Goal: Information Seeking & Learning: Learn about a topic

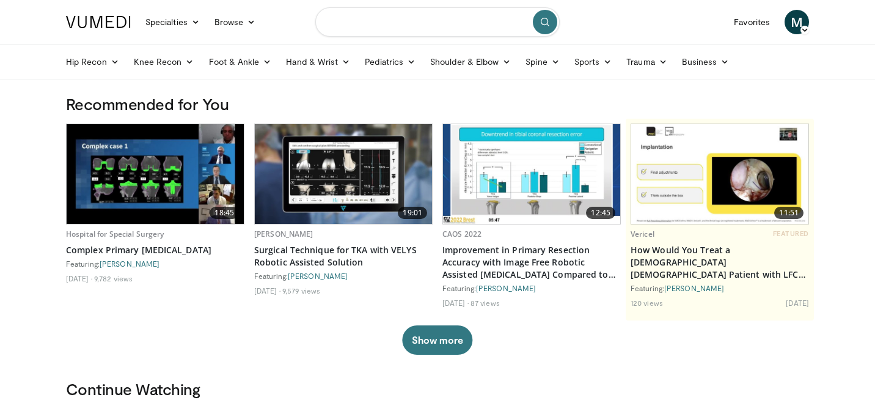
click at [373, 20] on input "Search topics, interventions" at bounding box center [437, 21] width 244 height 29
type input "*********"
click at [544, 23] on icon "submit" at bounding box center [545, 22] width 10 height 10
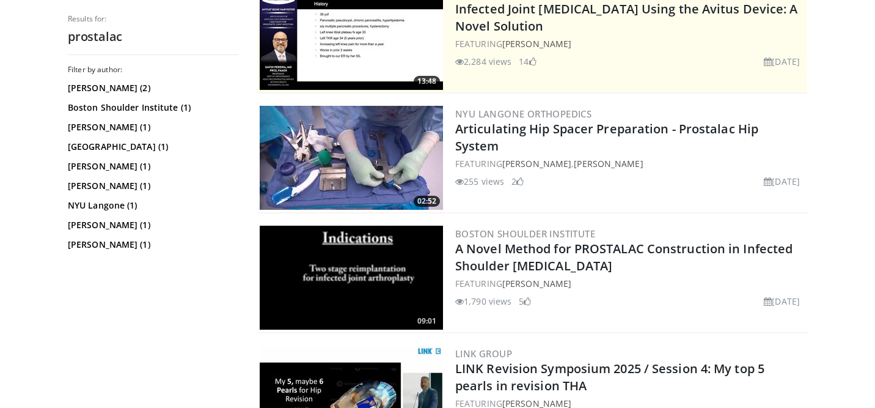
scroll to position [131, 0]
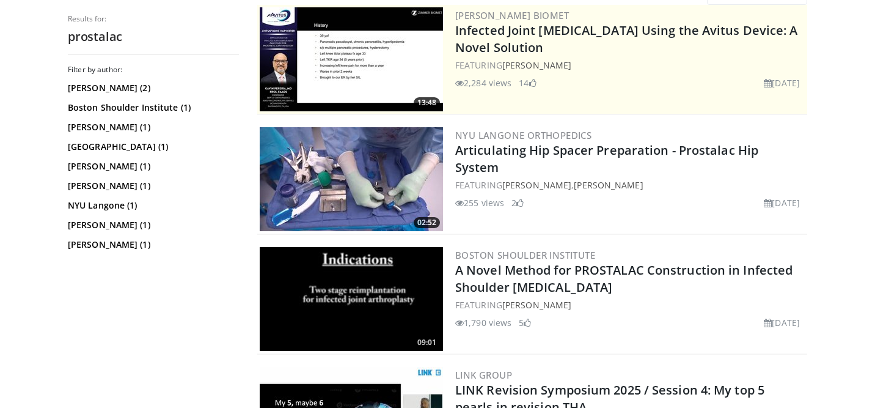
click at [357, 167] on img at bounding box center [351, 179] width 183 height 104
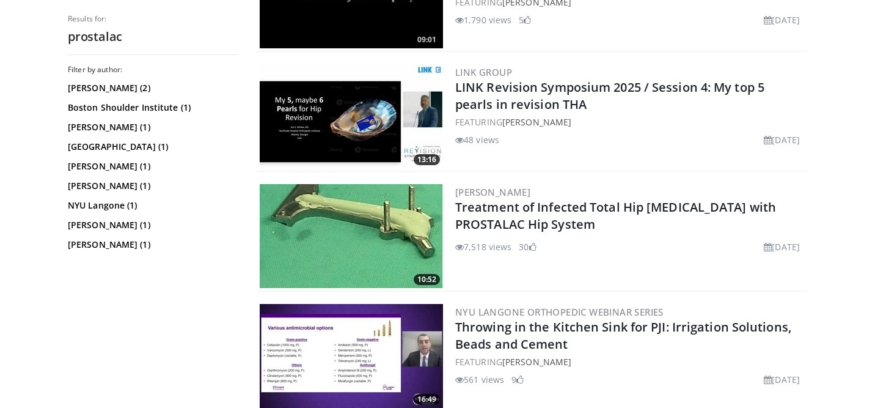
scroll to position [434, 0]
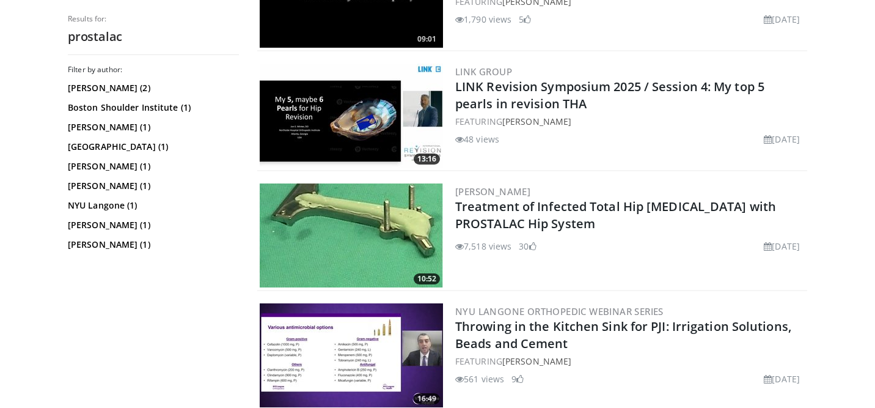
click at [356, 232] on img at bounding box center [351, 235] width 183 height 104
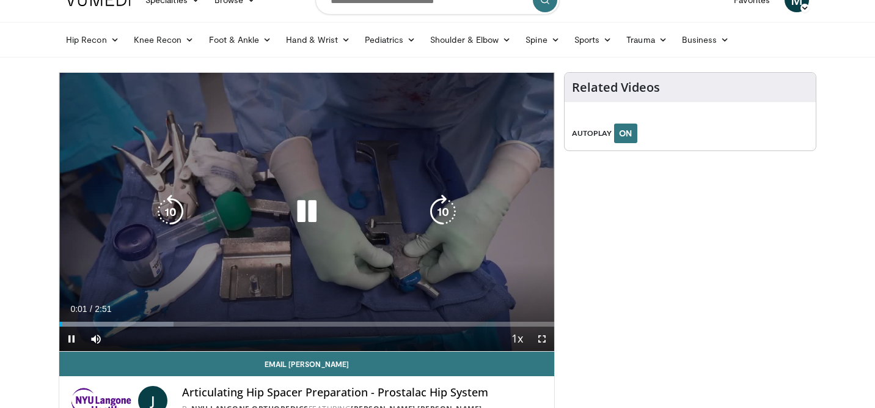
scroll to position [26, 0]
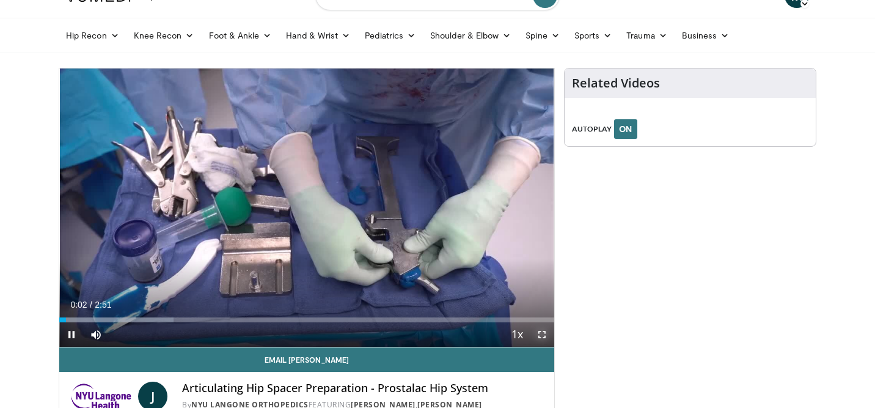
click at [541, 332] on span "Video Player" at bounding box center [542, 334] width 24 height 24
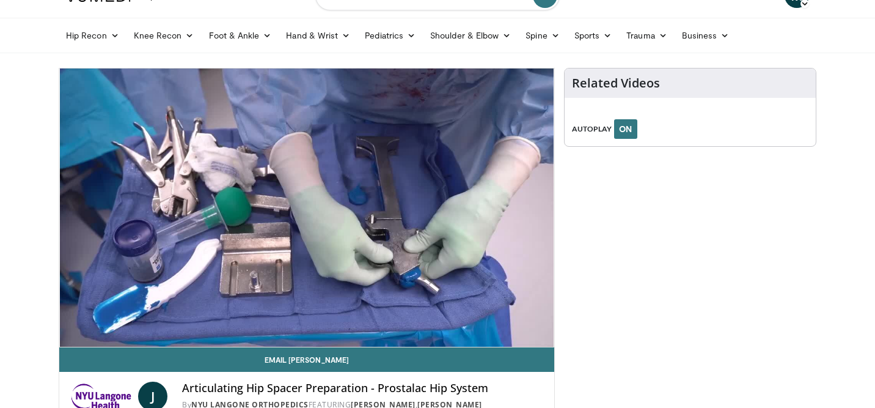
scroll to position [0, 0]
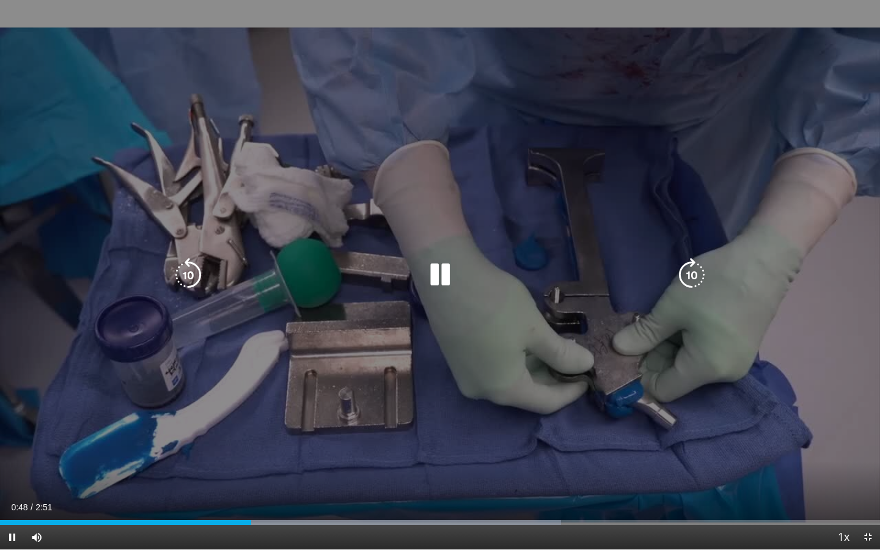
click at [439, 266] on icon "Video Player" at bounding box center [440, 275] width 34 height 34
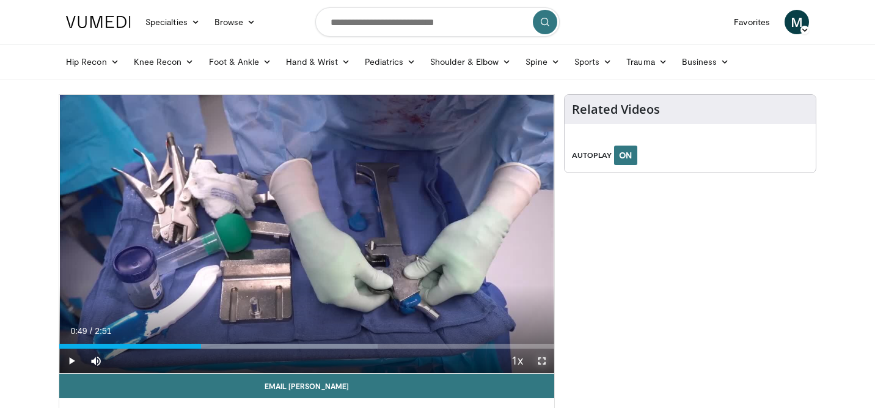
click at [545, 361] on span "Video Player" at bounding box center [542, 360] width 24 height 24
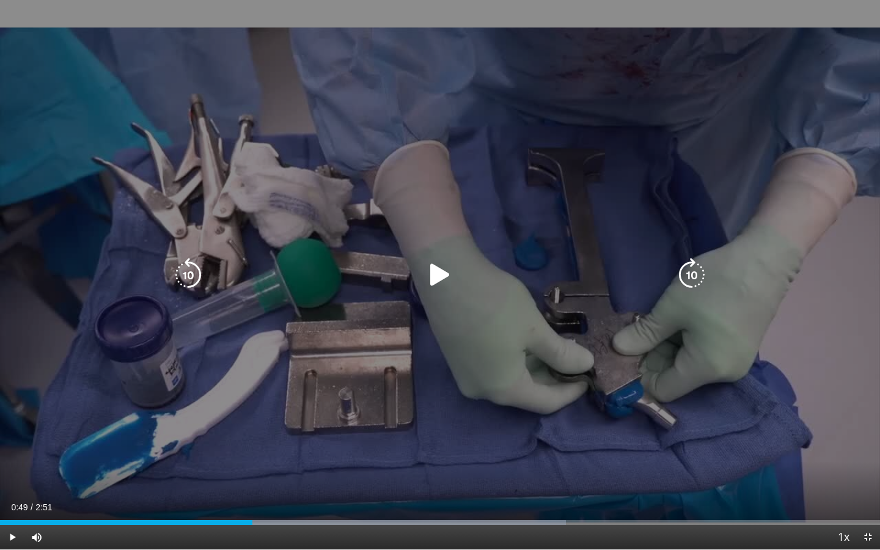
click at [439, 267] on icon "Video Player" at bounding box center [440, 275] width 34 height 34
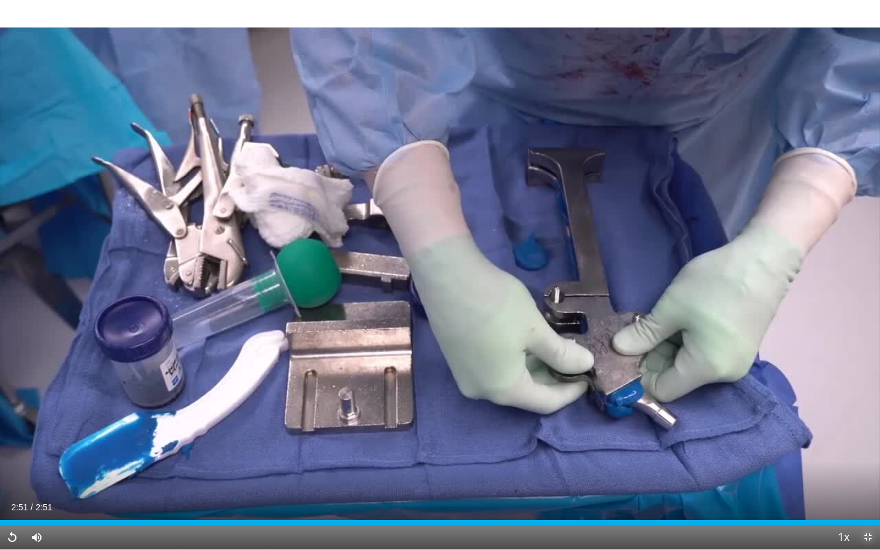
click at [864, 407] on span "Video Player" at bounding box center [867, 537] width 24 height 24
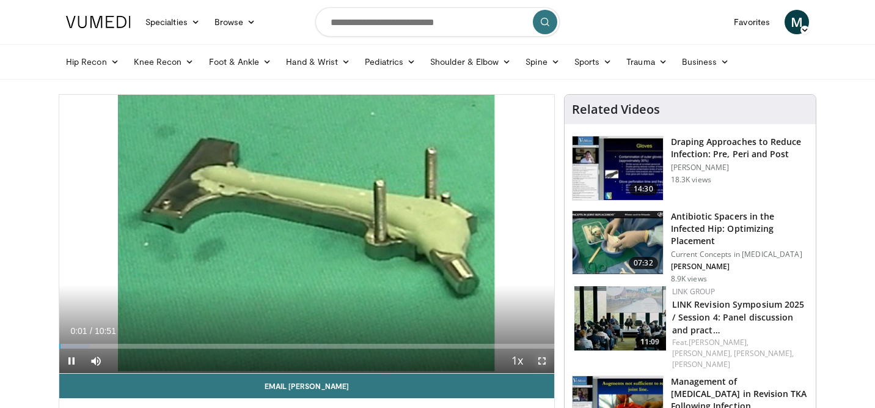
click at [543, 359] on span "Video Player" at bounding box center [542, 360] width 24 height 24
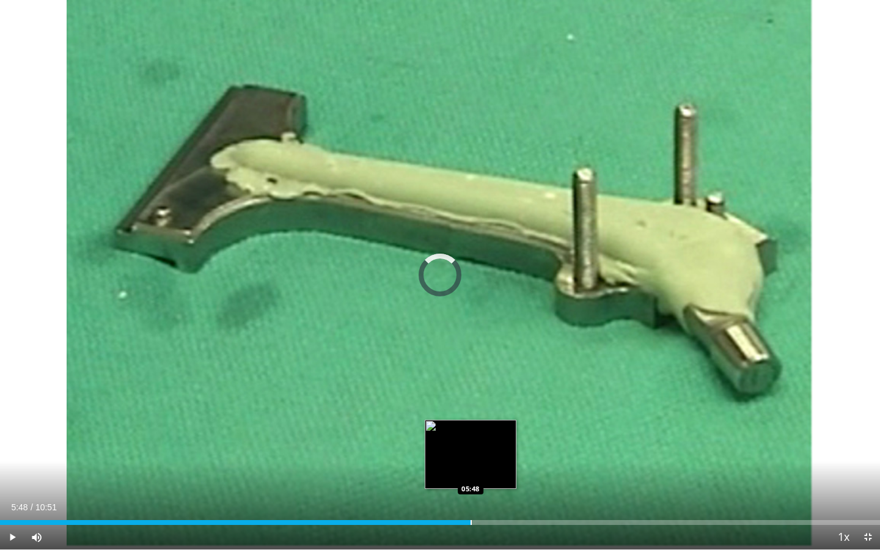
click at [470, 407] on div "Loaded : 31.99% 02:27 05:48" at bounding box center [440, 519] width 880 height 12
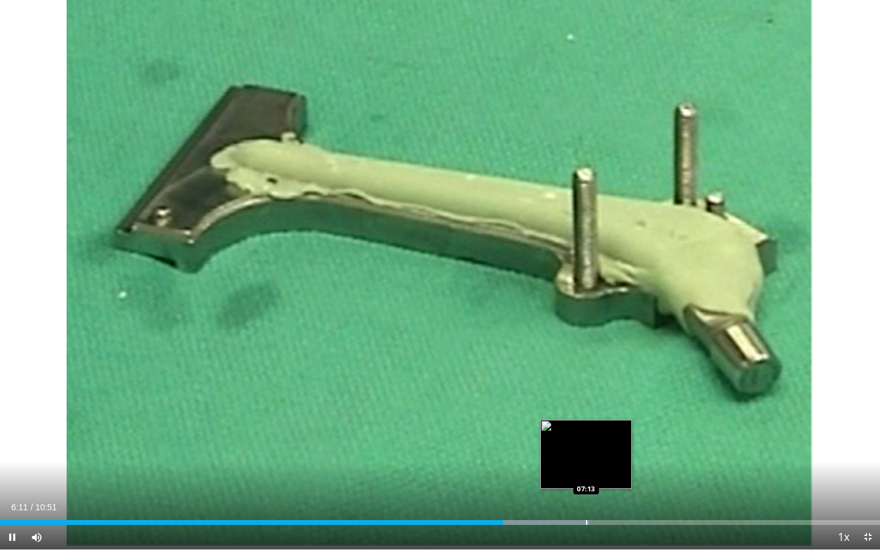
click at [586, 407] on div "Progress Bar" at bounding box center [586, 522] width 1 height 5
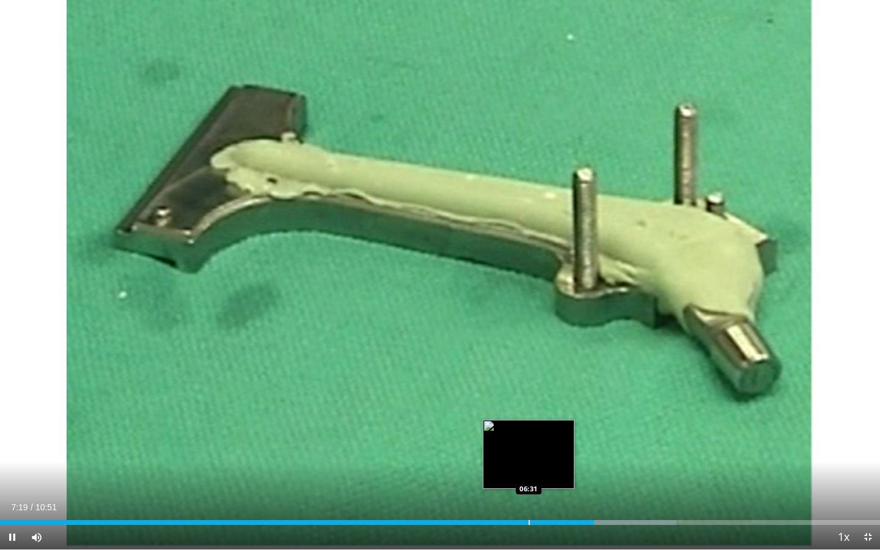
click at [528, 407] on div "Loaded : 76.87% 07:19 06:31" at bounding box center [440, 519] width 880 height 12
